Goal: Information Seeking & Learning: Find specific fact

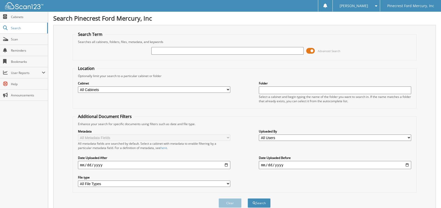
click at [162, 54] on input "text" at bounding box center [227, 51] width 152 height 8
type input "31340"
click at [248, 199] on button "Search" at bounding box center [259, 203] width 23 height 9
drag, startPoint x: 165, startPoint y: 48, endPoint x: 62, endPoint y: 56, distance: 103.6
click at [62, 56] on div "Search Term Searches all cabinets, folders, files, metadata, and keywords 31340…" at bounding box center [244, 120] width 382 height 191
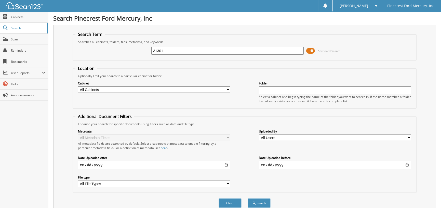
type input "31301"
click at [248, 199] on button "Search" at bounding box center [259, 203] width 23 height 9
drag, startPoint x: 178, startPoint y: 51, endPoint x: 43, endPoint y: 35, distance: 135.9
click at [46, 38] on body "Verna M. Settings Logout Pinecrest Ford Mercury, Inc Close Cabinets Search Scan…" at bounding box center [220, 195] width 441 height 390
type input "29322"
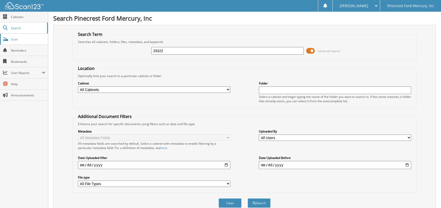
click at [248, 199] on button "Search" at bounding box center [259, 203] width 23 height 9
drag, startPoint x: 173, startPoint y: 51, endPoint x: 0, endPoint y: 0, distance: 180.4
click at [0, 31] on body "[PERSON_NAME] Settings Logout Pinecrest Ford Mercury, Inc Close Cabinets Search…" at bounding box center [220, 174] width 441 height 348
type input "50854"
click at [248, 199] on button "Search" at bounding box center [259, 203] width 23 height 9
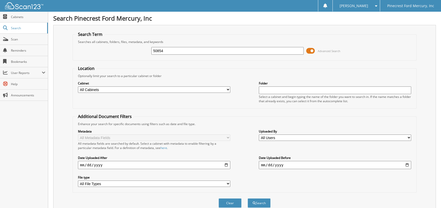
click at [173, 49] on input "50854" at bounding box center [227, 51] width 152 height 8
type input "5"
type input "51057"
click at [248, 199] on button "Search" at bounding box center [259, 203] width 23 height 9
click at [169, 55] on div "51057" at bounding box center [227, 51] width 152 height 9
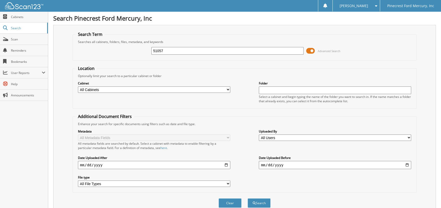
click at [166, 51] on input "51057" at bounding box center [227, 51] width 152 height 8
type input "51070"
click at [248, 199] on button "Search" at bounding box center [259, 203] width 23 height 9
click at [167, 50] on input "51070" at bounding box center [227, 51] width 152 height 8
type input "51110"
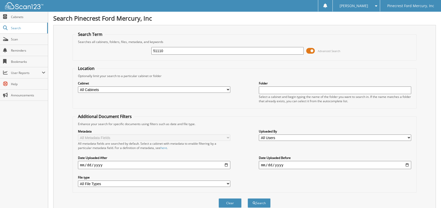
click at [248, 199] on button "Search" at bounding box center [259, 203] width 23 height 9
click at [167, 51] on input "51110" at bounding box center [227, 51] width 152 height 8
type input "51145"
click at [248, 199] on button "Search" at bounding box center [259, 203] width 23 height 9
click at [163, 48] on input "51145" at bounding box center [227, 51] width 152 height 8
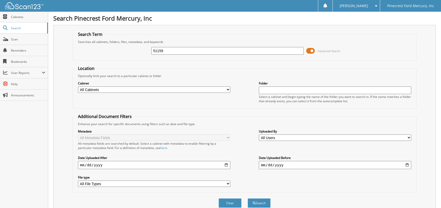
type input "51159"
click at [248, 199] on button "Search" at bounding box center [259, 203] width 23 height 9
click at [169, 48] on input "51159" at bounding box center [227, 51] width 152 height 8
type input "51193"
click at [248, 199] on button "Search" at bounding box center [259, 203] width 23 height 9
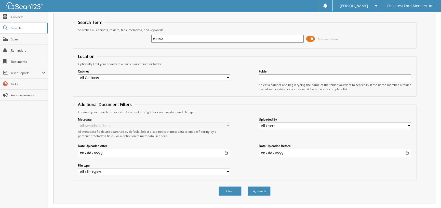
scroll to position [12, 0]
click at [168, 38] on input "51193" at bounding box center [227, 39] width 152 height 8
type input "51198"
click at [248, 187] on button "Search" at bounding box center [259, 191] width 23 height 9
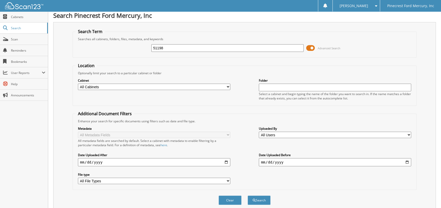
scroll to position [2, 0]
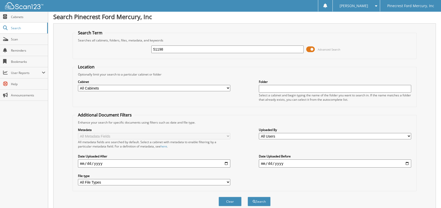
click at [173, 49] on input "51198" at bounding box center [227, 50] width 152 height 8
type input "51203"
click at [269, 193] on div "Clear Search" at bounding box center [245, 201] width 344 height 21
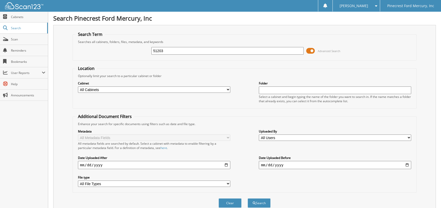
scroll to position [0, 0]
click at [168, 51] on input "51203" at bounding box center [227, 51] width 152 height 8
click at [256, 199] on button "Search" at bounding box center [259, 203] width 23 height 9
click at [178, 49] on input "51203" at bounding box center [227, 51] width 152 height 8
type input "51217"
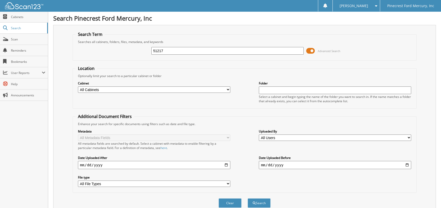
click at [248, 199] on button "Search" at bounding box center [259, 203] width 23 height 9
click at [180, 49] on input "51217" at bounding box center [227, 51] width 152 height 8
type input "51220"
click at [248, 199] on button "Search" at bounding box center [259, 203] width 23 height 9
click at [162, 51] on input "51220" at bounding box center [227, 51] width 152 height 8
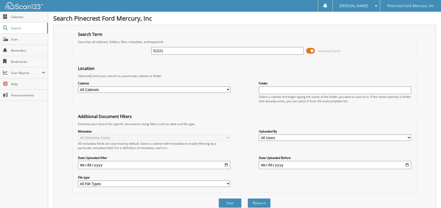
type input "51221"
click at [248, 199] on button "Search" at bounding box center [259, 203] width 23 height 9
click at [170, 50] on input "51221" at bounding box center [227, 51] width 152 height 8
type input "51222"
click at [248, 199] on button "Search" at bounding box center [259, 203] width 23 height 9
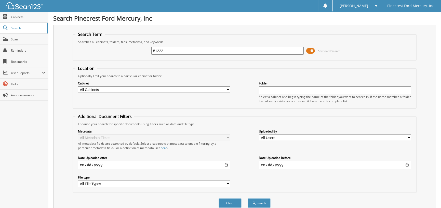
click at [169, 52] on input "51222" at bounding box center [227, 51] width 152 height 8
type input "51223"
click at [248, 199] on button "Search" at bounding box center [259, 203] width 23 height 9
click at [168, 51] on input "51223" at bounding box center [227, 51] width 152 height 8
type input "51225"
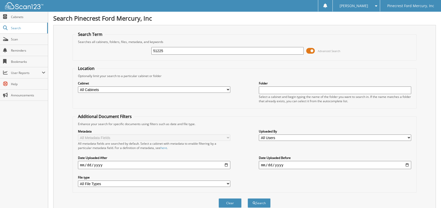
click at [248, 199] on button "Search" at bounding box center [259, 203] width 23 height 9
click at [177, 50] on input "51225" at bounding box center [227, 51] width 152 height 8
type input "51227"
click at [248, 199] on button "Search" at bounding box center [259, 203] width 23 height 9
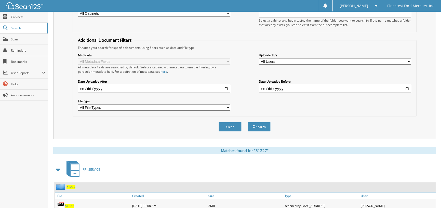
scroll to position [12, 0]
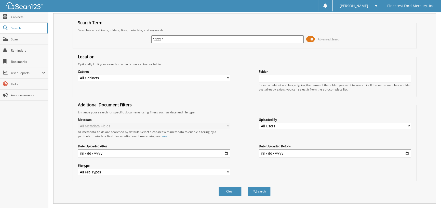
click at [167, 36] on input "51227" at bounding box center [227, 39] width 152 height 8
type input "51228"
click at [248, 187] on button "Search" at bounding box center [259, 191] width 23 height 9
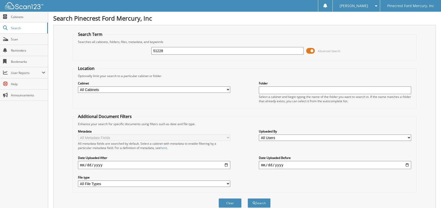
click at [187, 51] on input "51228" at bounding box center [227, 51] width 152 height 8
type input "51229"
click at [248, 199] on button "Search" at bounding box center [259, 203] width 23 height 9
click at [171, 51] on input "51229" at bounding box center [227, 51] width 152 height 8
type input "51234"
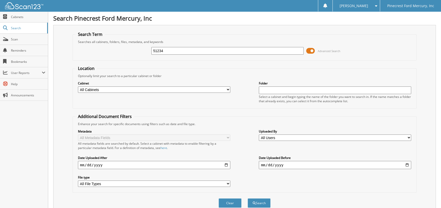
click at [248, 199] on button "Search" at bounding box center [259, 203] width 23 height 9
click at [172, 51] on input "51234" at bounding box center [227, 51] width 152 height 8
type input "51236"
click at [248, 199] on button "Search" at bounding box center [259, 203] width 23 height 9
click at [178, 51] on input "51236" at bounding box center [227, 51] width 152 height 8
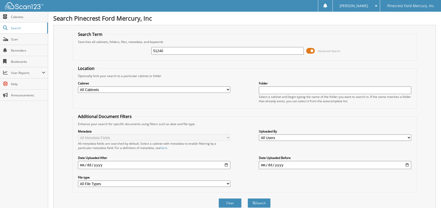
type input "51240"
click at [248, 199] on button "Search" at bounding box center [259, 203] width 23 height 9
click at [175, 50] on input "51240" at bounding box center [227, 51] width 152 height 8
type input "51242"
click at [248, 199] on button "Search" at bounding box center [259, 203] width 23 height 9
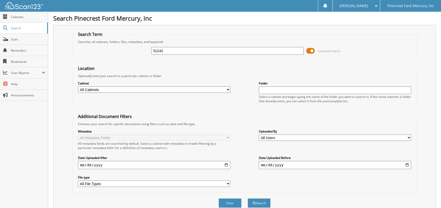
click at [195, 45] on div "51242 Advanced Search" at bounding box center [244, 51] width 338 height 14
drag, startPoint x: 175, startPoint y: 47, endPoint x: 174, endPoint y: 49, distance: 2.7
click at [175, 48] on div "51242 Advanced Search" at bounding box center [244, 51] width 338 height 14
click at [174, 49] on input "51242" at bounding box center [227, 51] width 152 height 8
type input "51243"
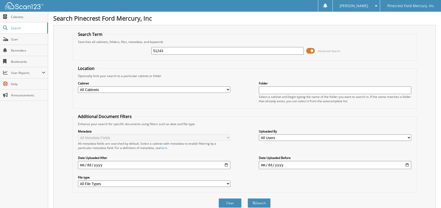
click at [248, 199] on button "Search" at bounding box center [259, 203] width 23 height 9
click at [168, 49] on input "51243" at bounding box center [227, 51] width 152 height 8
type input "51245"
click at [248, 199] on button "Search" at bounding box center [259, 203] width 23 height 9
click at [176, 52] on input "51245" at bounding box center [227, 51] width 152 height 8
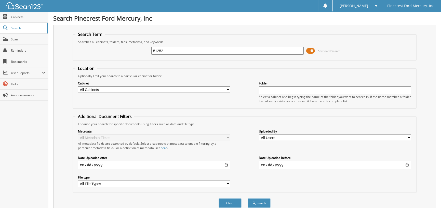
type input "51252"
click at [248, 199] on button "Search" at bounding box center [259, 203] width 23 height 9
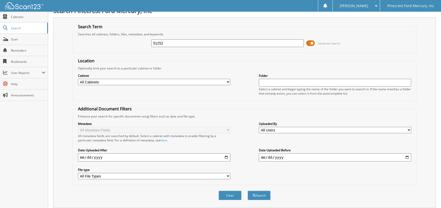
scroll to position [4, 0]
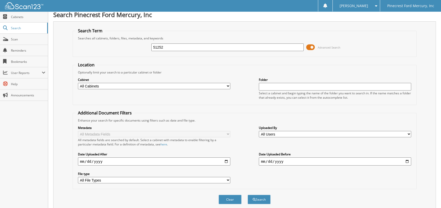
drag, startPoint x: 173, startPoint y: 45, endPoint x: 122, endPoint y: 50, distance: 51.4
click at [122, 50] on div "51252 Advanced Search" at bounding box center [244, 47] width 338 height 14
type input "83199"
click at [248, 195] on button "Search" at bounding box center [259, 199] width 23 height 9
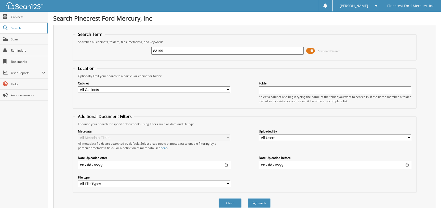
drag, startPoint x: 181, startPoint y: 53, endPoint x: 118, endPoint y: 53, distance: 63.4
click at [118, 53] on div "83199 Advanced Search" at bounding box center [244, 51] width 338 height 14
type input "83512"
click at [248, 199] on button "Search" at bounding box center [259, 203] width 23 height 9
drag, startPoint x: 178, startPoint y: 55, endPoint x: 163, endPoint y: 48, distance: 17.0
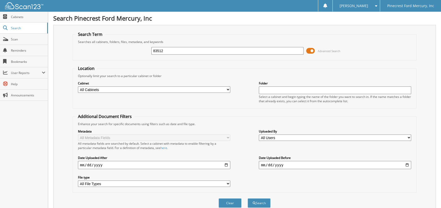
click at [176, 54] on div "83512 Advanced Search" at bounding box center [244, 51] width 338 height 14
click at [163, 48] on input "83512" at bounding box center [227, 51] width 152 height 8
type input "83514"
click at [248, 199] on button "Search" at bounding box center [259, 203] width 23 height 9
click at [171, 52] on input "83514" at bounding box center [227, 51] width 152 height 8
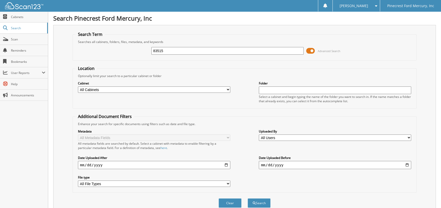
type input "83515"
click at [248, 199] on button "Search" at bounding box center [259, 203] width 23 height 9
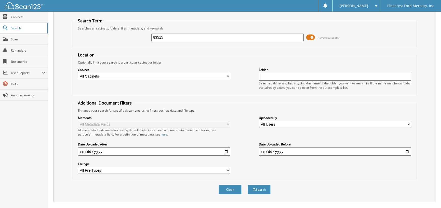
scroll to position [11, 0]
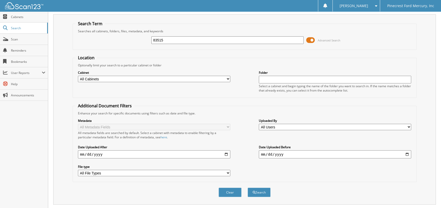
click at [176, 40] on input "83515" at bounding box center [227, 40] width 152 height 8
type input "83516"
drag, startPoint x: 230, startPoint y: 76, endPoint x: 228, endPoint y: 78, distance: 2.6
click at [229, 78] on select "All Cabinets PF - ACCOUNTING PF - BODY SHOP PF - CHECKS PF - FINANCE AND INSURA…" at bounding box center [154, 79] width 152 height 6
select select "11259"
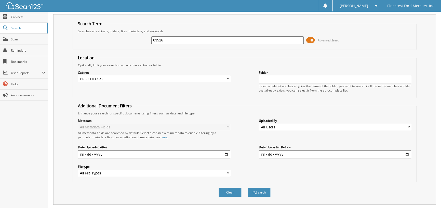
click at [78, 76] on select "All Cabinets PF - ACCOUNTING PF - BODY SHOP PF - CHECKS PF - FINANCE AND INSURA…" at bounding box center [154, 79] width 152 height 6
click at [264, 189] on button "Search" at bounding box center [259, 192] width 23 height 9
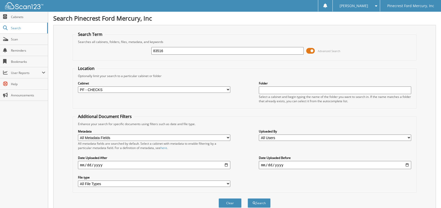
click at [170, 51] on input "83516" at bounding box center [227, 51] width 152 height 8
type input "83517"
click at [248, 199] on button "Search" at bounding box center [259, 203] width 23 height 9
click at [168, 53] on input "83517" at bounding box center [227, 51] width 152 height 8
type input "83518"
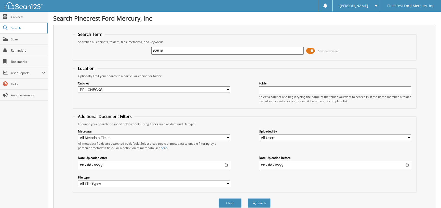
click at [248, 199] on button "Search" at bounding box center [259, 203] width 23 height 9
click at [164, 50] on input "83518" at bounding box center [227, 51] width 152 height 8
type input "83519"
click at [248, 199] on button "Search" at bounding box center [259, 203] width 23 height 9
click at [165, 49] on input "83519" at bounding box center [227, 51] width 152 height 8
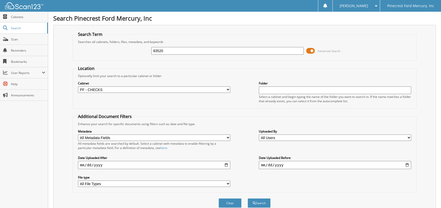
type input "83520"
click at [248, 199] on button "Search" at bounding box center [259, 203] width 23 height 9
click at [174, 52] on input "83520" at bounding box center [227, 51] width 152 height 8
type input "83521"
click at [248, 199] on button "Search" at bounding box center [259, 203] width 23 height 9
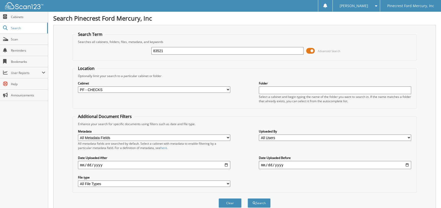
click at [170, 52] on input "83521" at bounding box center [227, 51] width 152 height 8
type input "83520"
click at [248, 199] on button "Search" at bounding box center [259, 203] width 23 height 9
click at [167, 52] on input "83520" at bounding box center [227, 51] width 152 height 8
type input "83521"
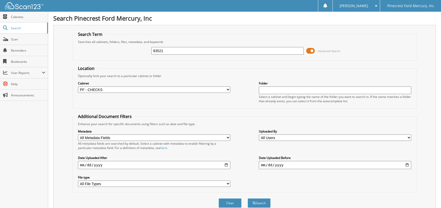
click at [248, 199] on button "Search" at bounding box center [259, 203] width 23 height 9
drag, startPoint x: 169, startPoint y: 48, endPoint x: 117, endPoint y: 52, distance: 52.1
click at [117, 52] on div "83521 Advanced Search" at bounding box center [244, 51] width 338 height 14
type input "AUTO NATION"
click at [260, 201] on button "Search" at bounding box center [259, 203] width 23 height 9
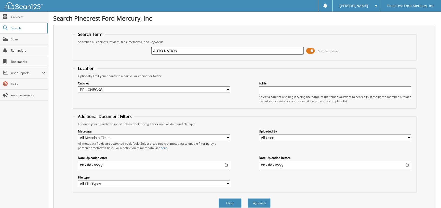
drag, startPoint x: 178, startPoint y: 51, endPoint x: 121, endPoint y: 57, distance: 57.0
click at [121, 57] on div "AUTO NATION Advanced Search" at bounding box center [244, 51] width 338 height 14
type input "8353232"
click at [248, 199] on button "Search" at bounding box center [259, 203] width 23 height 9
drag, startPoint x: 178, startPoint y: 51, endPoint x: 58, endPoint y: 50, distance: 119.9
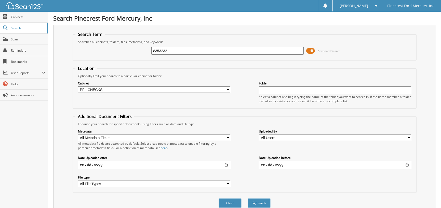
click at [58, 50] on div "Search Term Searches all cabinets, folders, files, metadata, and keywords 83532…" at bounding box center [244, 120] width 382 height 191
type input "83522"
click at [248, 199] on button "Search" at bounding box center [259, 203] width 23 height 9
click at [166, 48] on input "83522" at bounding box center [227, 51] width 152 height 8
type input "83523"
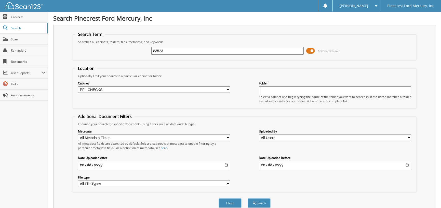
click at [248, 199] on button "Search" at bounding box center [259, 203] width 23 height 9
click at [168, 53] on input "83523" at bounding box center [227, 51] width 152 height 8
type input "83524"
click at [248, 199] on button "Search" at bounding box center [259, 203] width 23 height 9
click at [174, 49] on input "83524" at bounding box center [227, 51] width 152 height 8
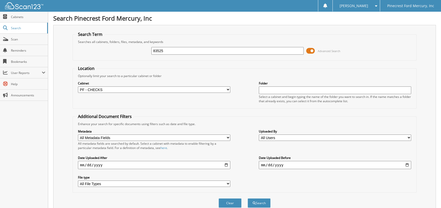
type input "83525"
click at [248, 199] on button "Search" at bounding box center [259, 203] width 23 height 9
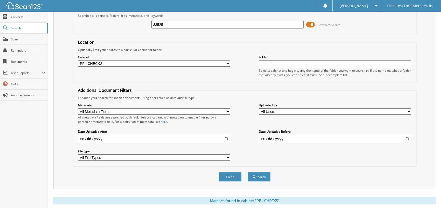
scroll to position [25, 0]
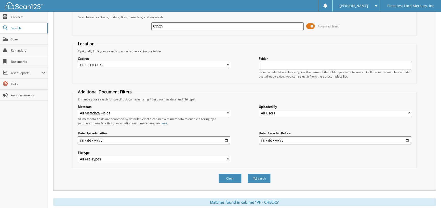
click at [167, 25] on input "83525" at bounding box center [227, 26] width 152 height 8
type input "83526"
click at [248, 174] on button "Search" at bounding box center [259, 178] width 23 height 9
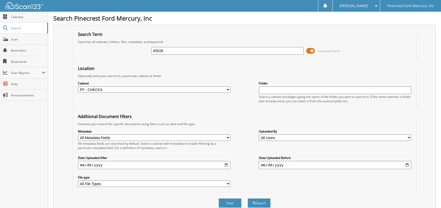
click at [169, 52] on input "83526" at bounding box center [227, 51] width 152 height 8
type input "83527"
click at [248, 199] on button "Search" at bounding box center [259, 203] width 23 height 9
click at [164, 52] on input "83527" at bounding box center [227, 51] width 152 height 8
type input "83528"
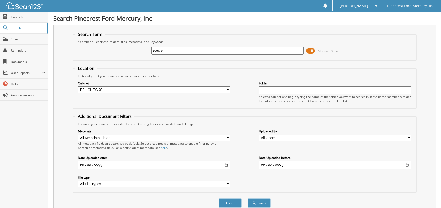
click at [248, 199] on button "Search" at bounding box center [259, 203] width 23 height 9
click at [171, 53] on input "83528" at bounding box center [227, 51] width 152 height 8
type input "83529"
click at [248, 199] on button "Search" at bounding box center [259, 203] width 23 height 9
click at [172, 50] on input "83529" at bounding box center [227, 51] width 152 height 8
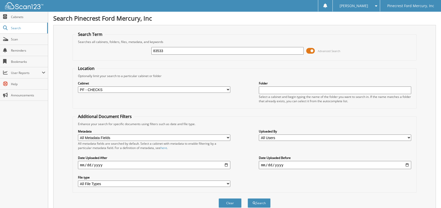
type input "83533"
click at [248, 199] on button "Search" at bounding box center [259, 203] width 23 height 9
drag, startPoint x: 175, startPoint y: 46, endPoint x: 162, endPoint y: 49, distance: 13.0
click at [174, 47] on div "83533" at bounding box center [227, 51] width 152 height 9
click at [162, 49] on input "83533" at bounding box center [227, 51] width 152 height 8
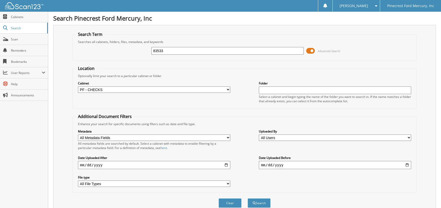
click at [166, 51] on input "83533" at bounding box center [227, 51] width 152 height 8
type input "83534"
click at [248, 199] on button "Search" at bounding box center [259, 203] width 23 height 9
click at [173, 47] on div "83534" at bounding box center [227, 51] width 152 height 9
drag, startPoint x: 171, startPoint y: 46, endPoint x: 168, endPoint y: 49, distance: 4.3
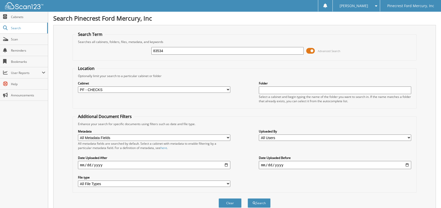
click at [171, 47] on div "83534" at bounding box center [227, 51] width 152 height 9
click at [168, 49] on input "83534" at bounding box center [227, 51] width 152 height 8
type input "83535"
click at [248, 199] on button "Search" at bounding box center [259, 203] width 23 height 9
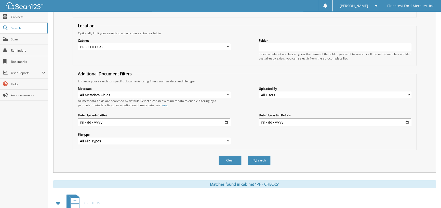
scroll to position [101, 0]
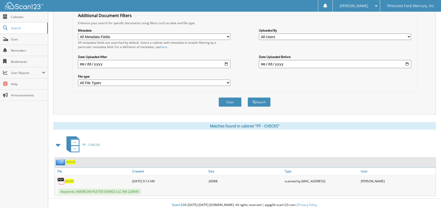
click at [70, 179] on span "83535" at bounding box center [69, 181] width 9 height 4
